Goal: Transaction & Acquisition: Purchase product/service

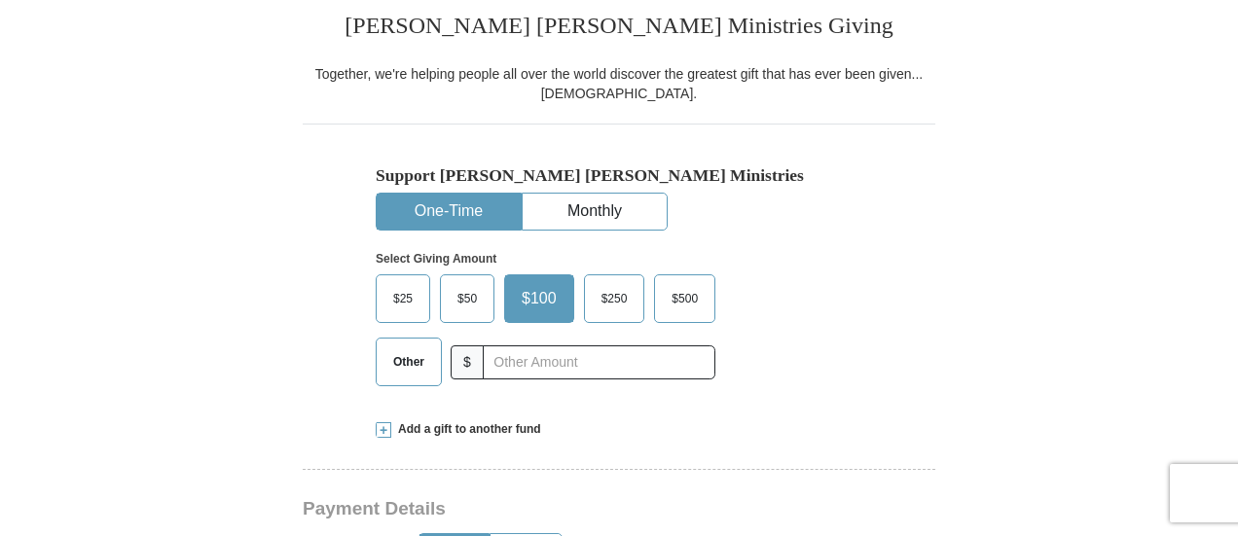
scroll to position [496, 0]
click at [664, 200] on button "Monthly" at bounding box center [595, 211] width 144 height 36
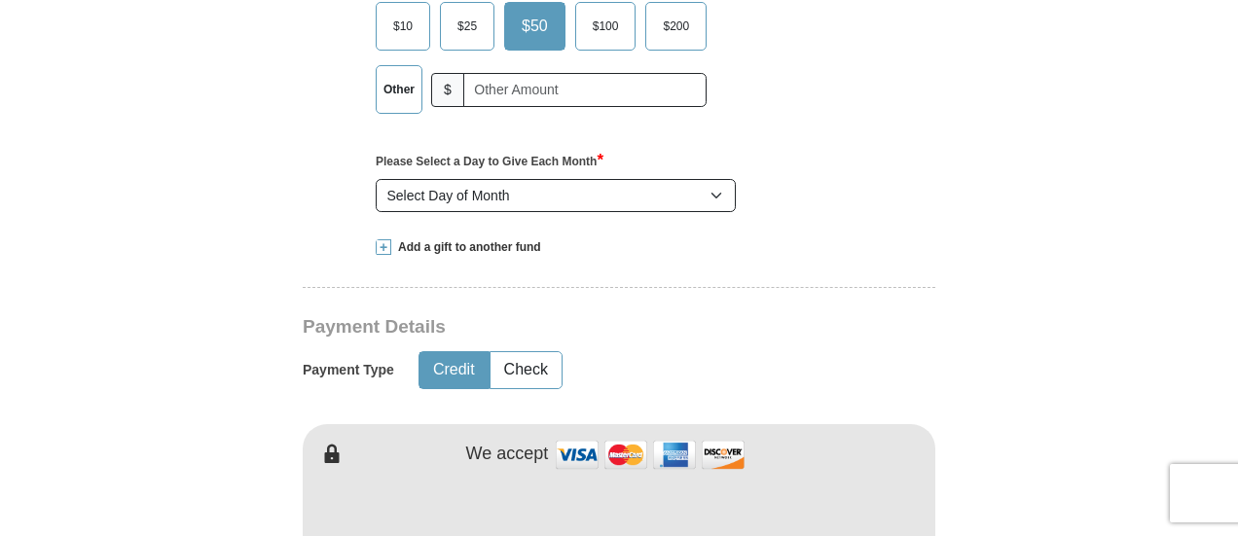
scroll to position [769, 0]
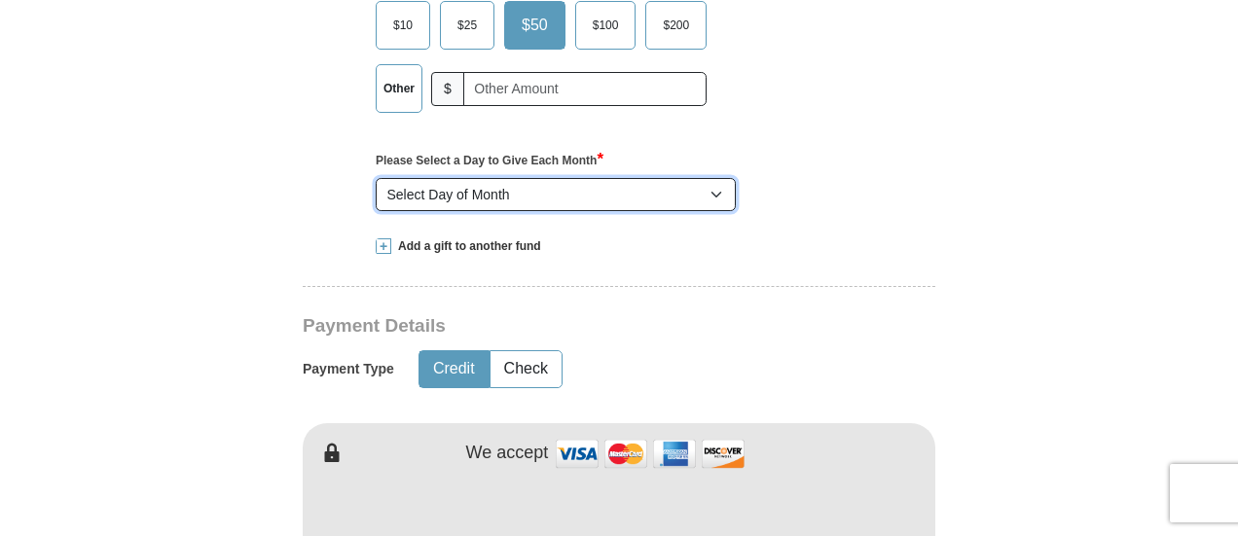
click at [664, 201] on select "Select Day of Month 1 2 3 4 5 6 7 8 9 10 11 12 13 14 15 16 17 18 19 20 21 22 23…" at bounding box center [556, 194] width 360 height 33
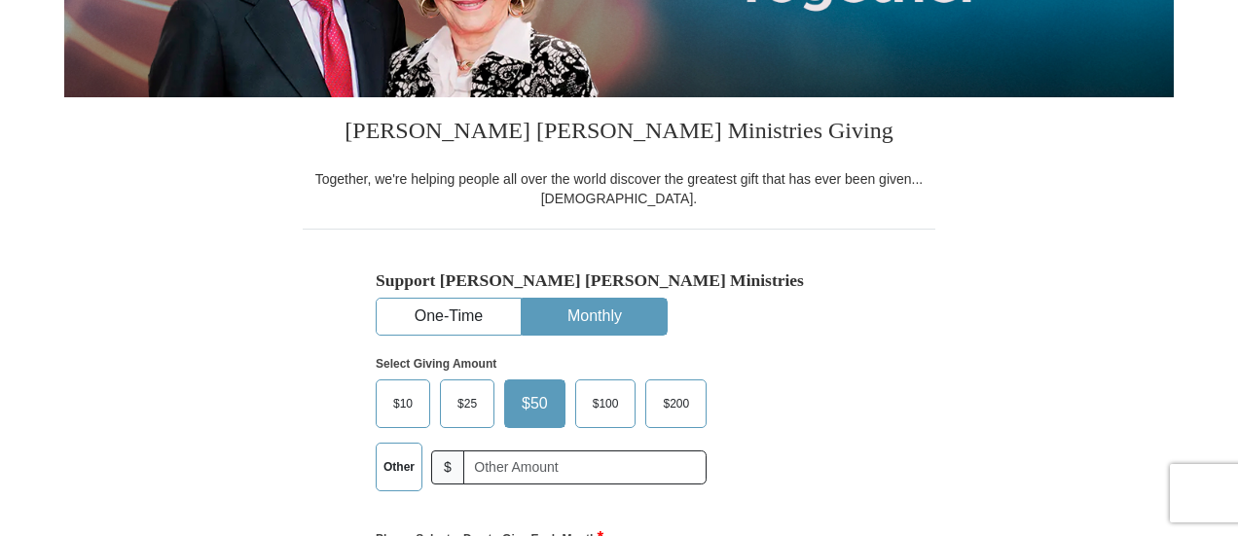
scroll to position [391, 0]
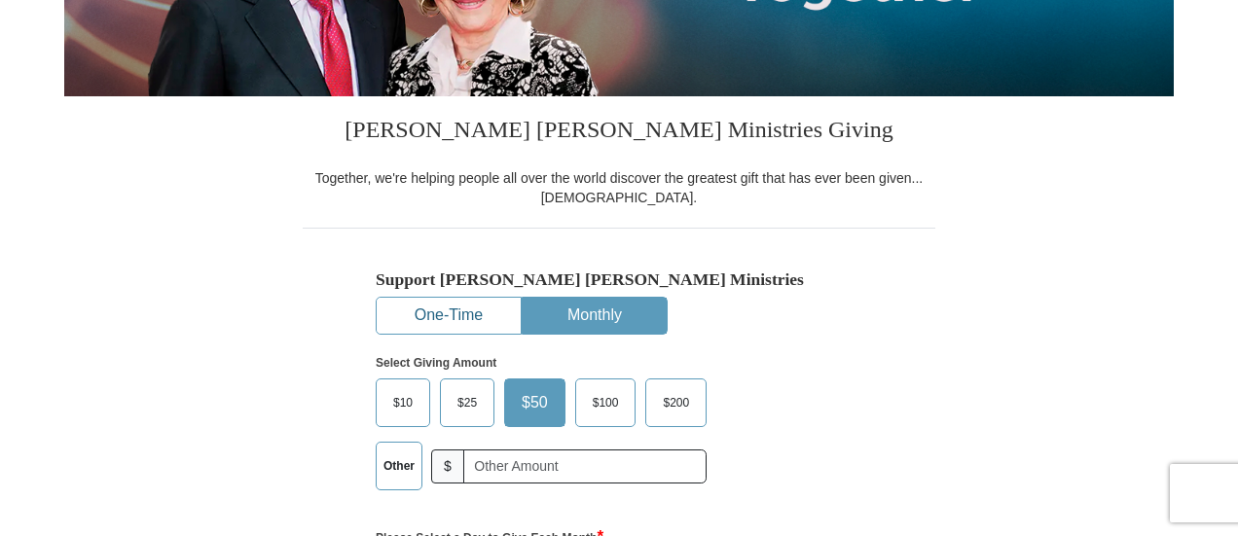
click at [468, 309] on button "One-Time" at bounding box center [449, 316] width 144 height 36
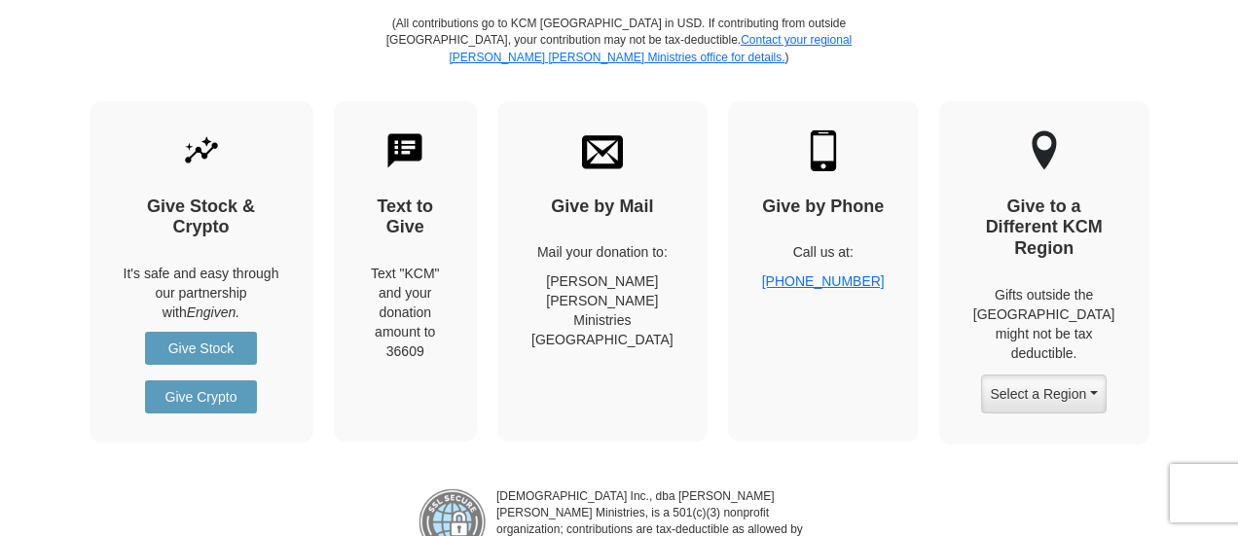
scroll to position [2373, 0]
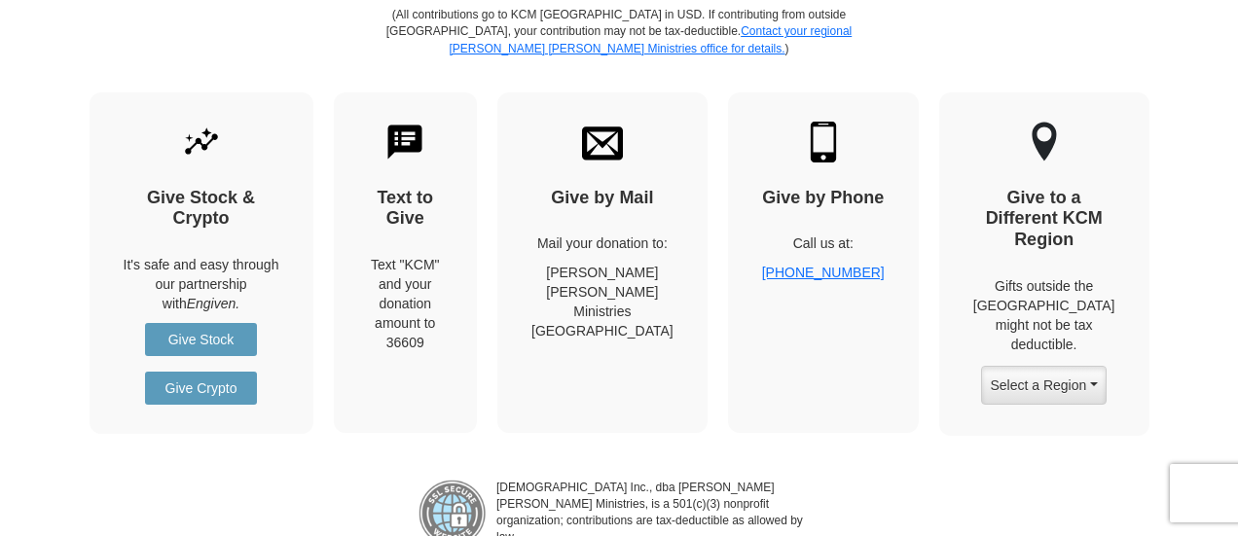
drag, startPoint x: 147, startPoint y: 243, endPoint x: 263, endPoint y: 419, distance: 210.8
click at [263, 419] on div "Give Stock & Crypto It's safe and easy through our partnership with Engiven. Gi…" at bounding box center [202, 263] width 224 height 342
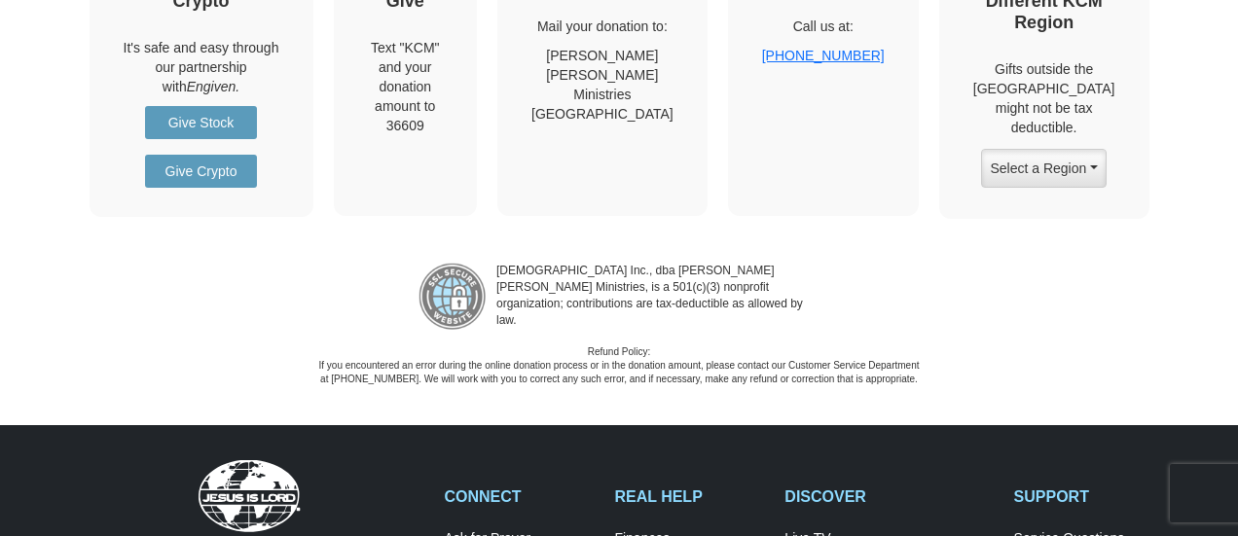
scroll to position [2589, 0]
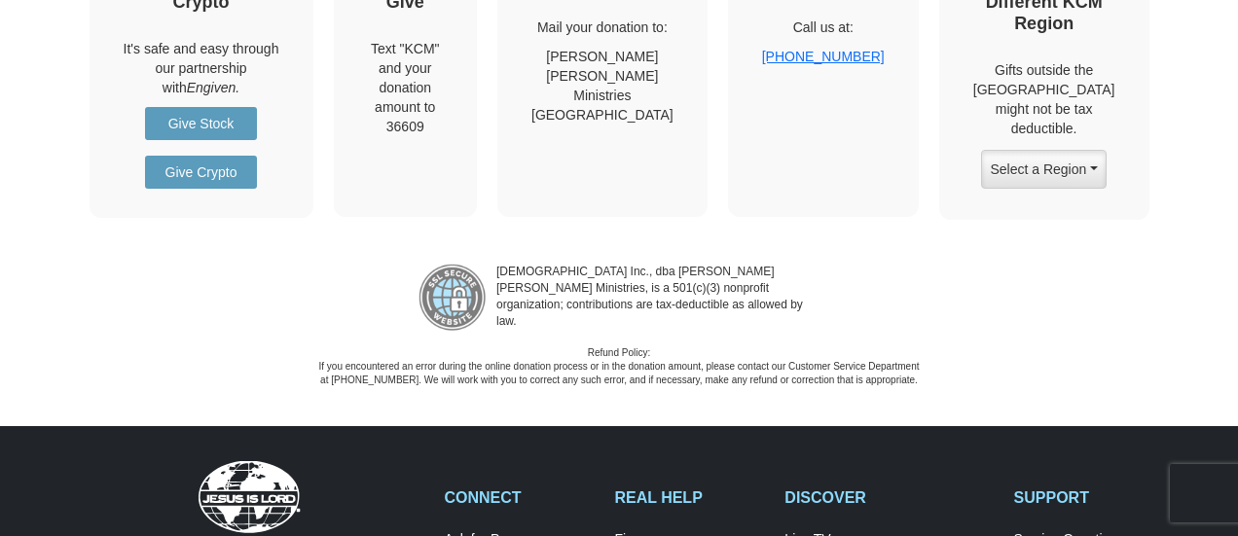
click at [146, 267] on div "[DEMOGRAPHIC_DATA] Inc., dba [PERSON_NAME] [PERSON_NAME] Ministries, is a 501(c…" at bounding box center [619, 318] width 1238 height 139
click at [181, 156] on link "Give Crypto" at bounding box center [201, 172] width 112 height 33
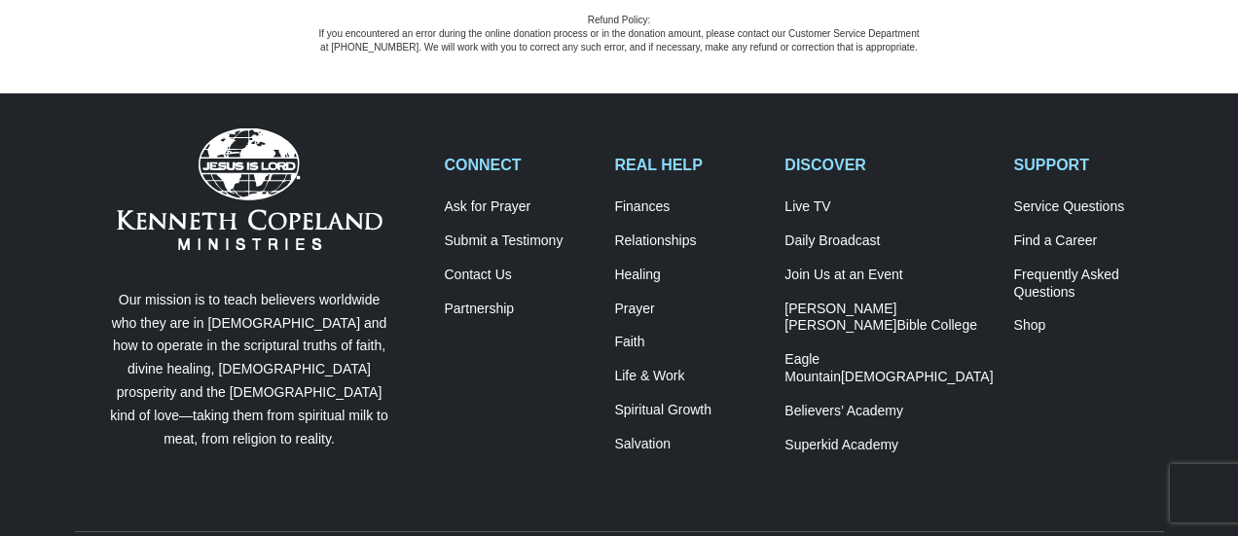
scroll to position [3173, 0]
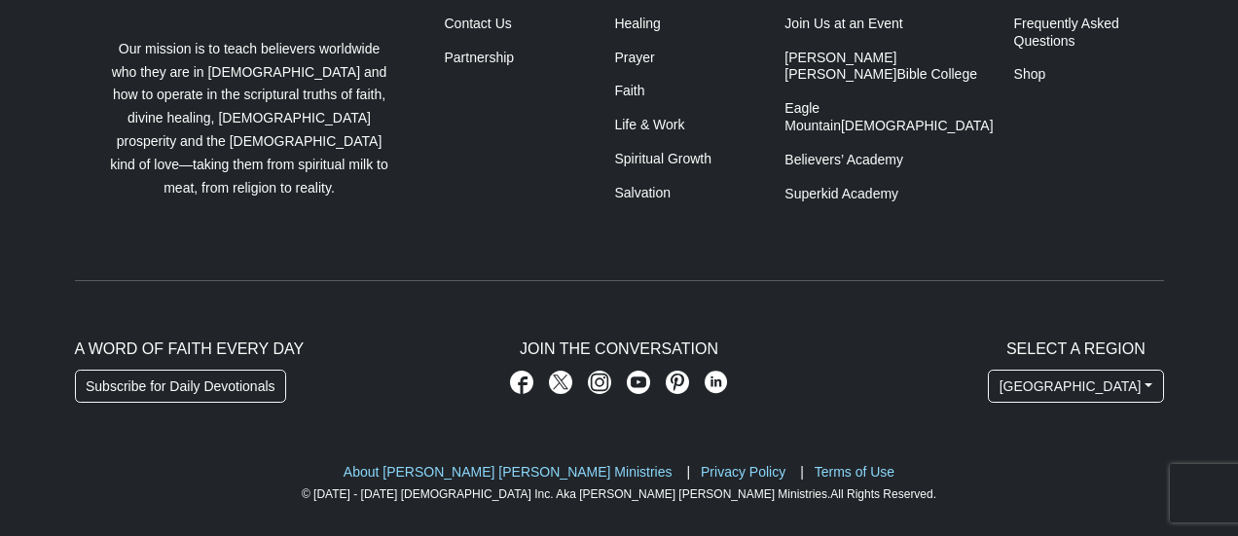
click at [1014, 166] on div "SUPPORT Service Questions Find a Career Frequently Asked Questions Shop" at bounding box center [1088, 62] width 170 height 315
